Goal: Task Accomplishment & Management: Manage account settings

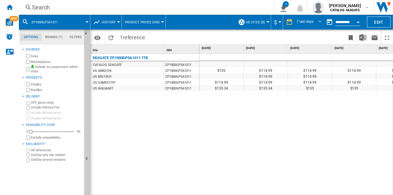
scroll to position [0, 116]
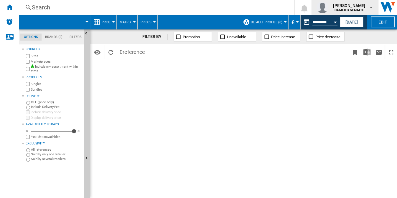
click at [363, 9] on b "CATALOG SEAGATE" at bounding box center [349, 10] width 29 height 4
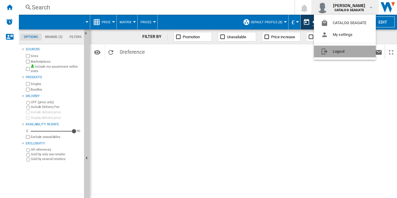
click at [355, 50] on button "Logout" at bounding box center [345, 52] width 62 height 12
